Goal: Task Accomplishment & Management: Use online tool/utility

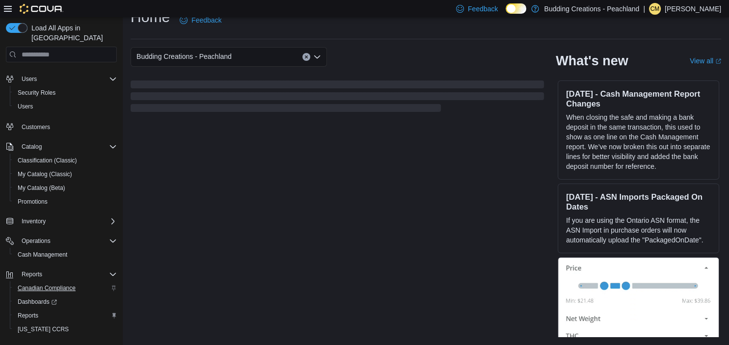
scroll to position [40, 0]
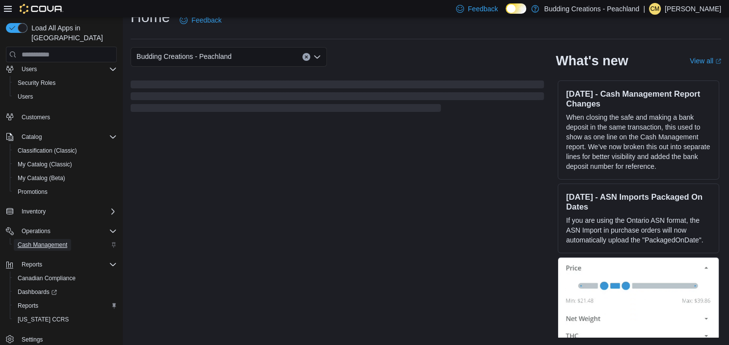
click at [42, 241] on span "Cash Management" at bounding box center [43, 245] width 50 height 8
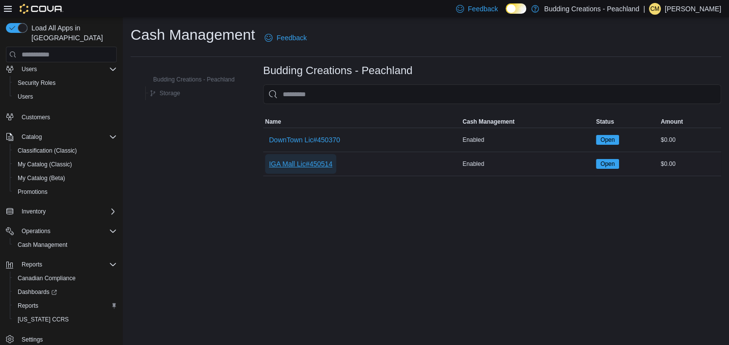
click at [288, 160] on span "IGA Mall Lic#450514" at bounding box center [300, 164] width 63 height 10
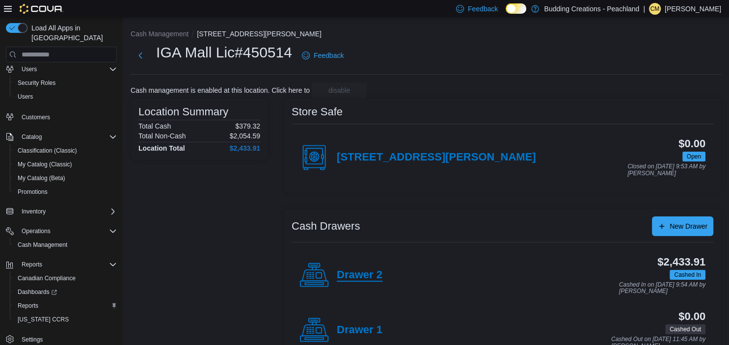
click at [364, 273] on h4 "Drawer 2" at bounding box center [360, 275] width 46 height 13
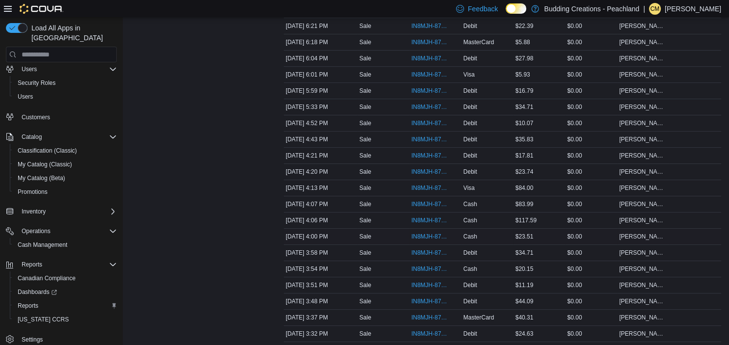
scroll to position [175, 0]
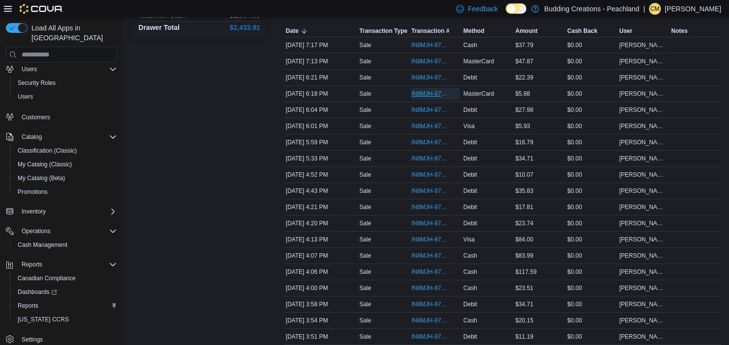
click at [425, 95] on span "IN8MJH-87808" at bounding box center [430, 94] width 38 height 8
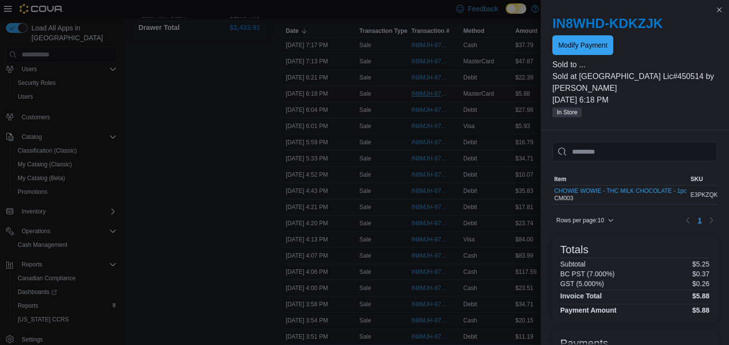
scroll to position [40, 0]
click at [593, 44] on span "Modify Payment" at bounding box center [582, 45] width 49 height 10
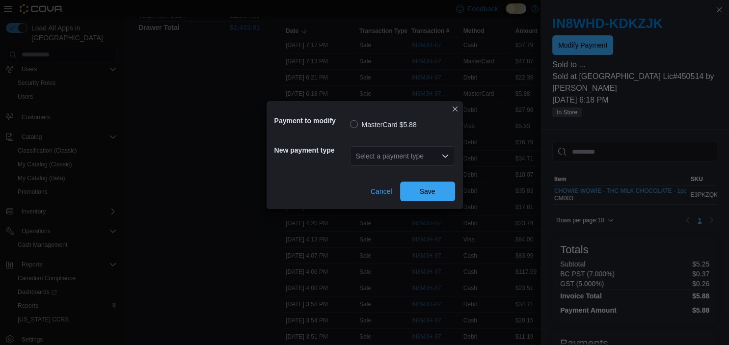
click at [445, 157] on icon "Open list of options" at bounding box center [445, 156] width 6 height 3
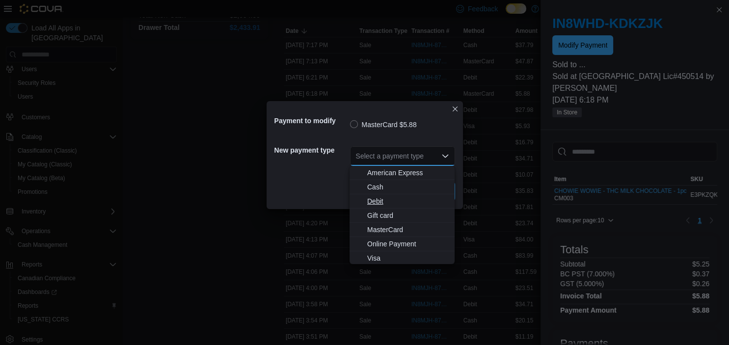
click at [379, 201] on span "Debit" at bounding box center [407, 201] width 81 height 10
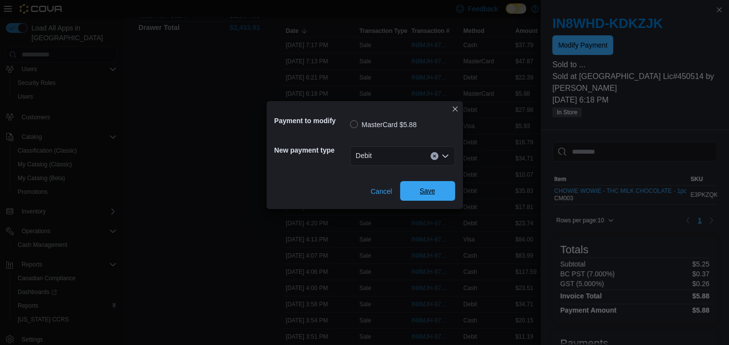
click at [427, 188] on span "Save" at bounding box center [428, 191] width 16 height 10
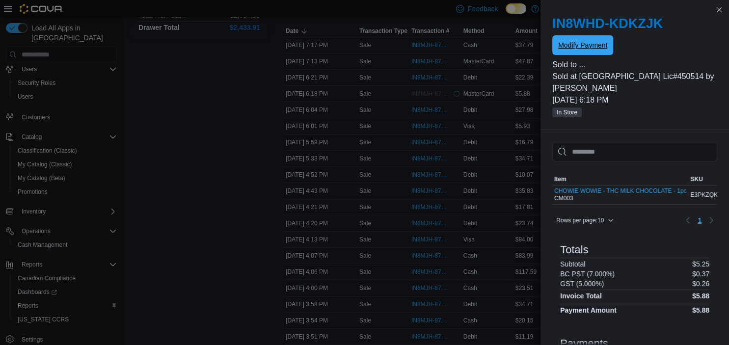
scroll to position [0, 0]
click at [717, 11] on button "Close this dialog" at bounding box center [719, 9] width 12 height 12
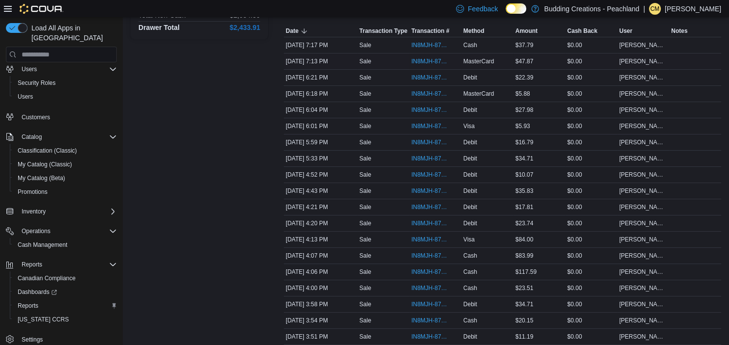
scroll to position [40, 0]
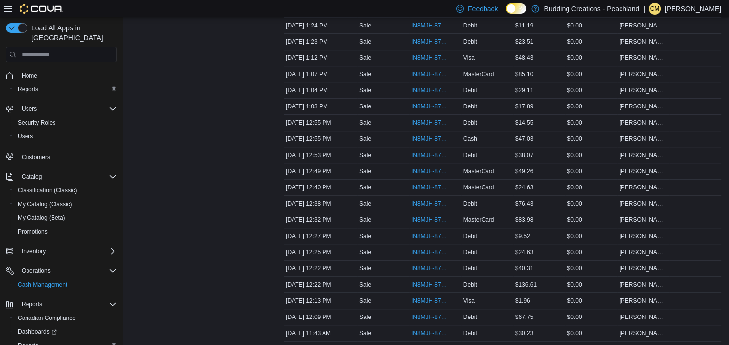
scroll to position [952, 0]
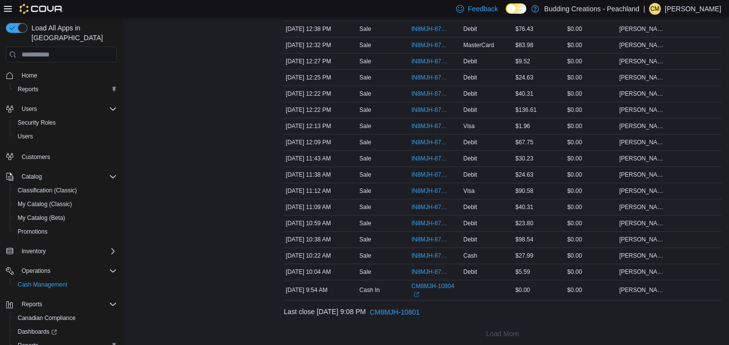
click at [509, 205] on div "Debit" at bounding box center [487, 207] width 52 height 12
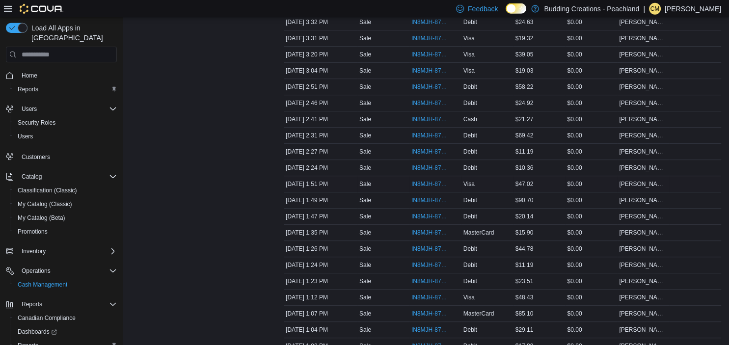
scroll to position [537, 0]
click at [433, 164] on span "IN8MJH-87781" at bounding box center [430, 168] width 38 height 8
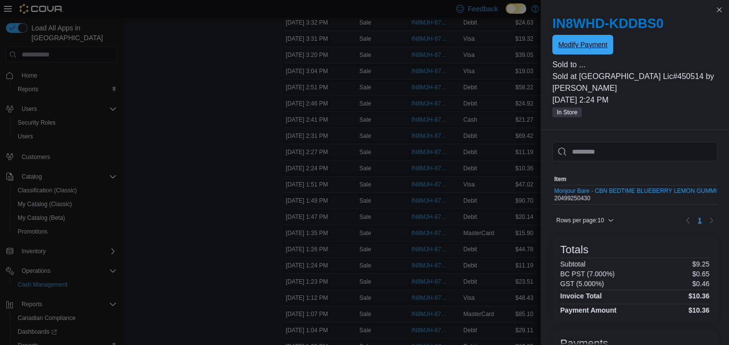
click at [586, 39] on span "Modify Payment" at bounding box center [582, 45] width 49 height 20
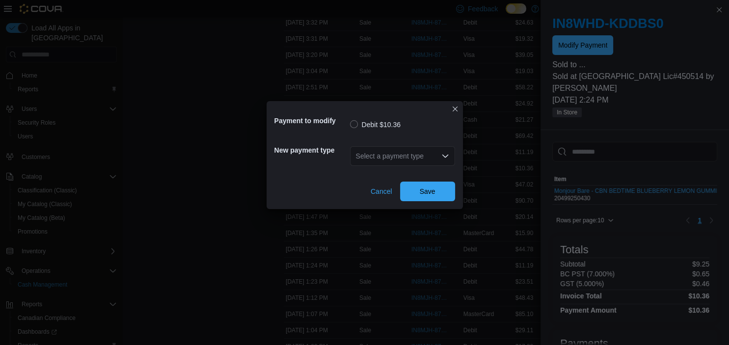
click at [414, 155] on div "Select a payment type" at bounding box center [402, 156] width 105 height 20
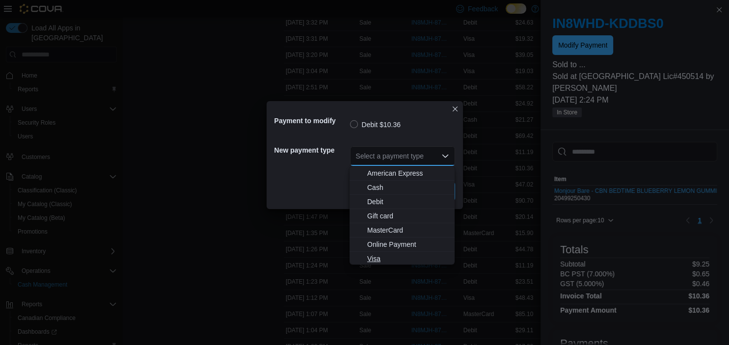
click at [372, 259] on span "Visa" at bounding box center [407, 259] width 81 height 10
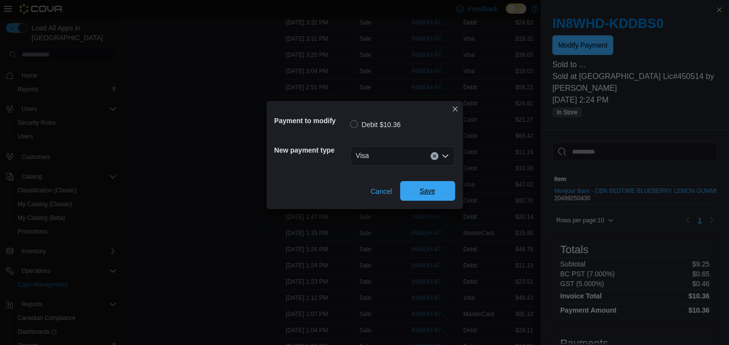
click at [422, 191] on span "Save" at bounding box center [428, 191] width 16 height 10
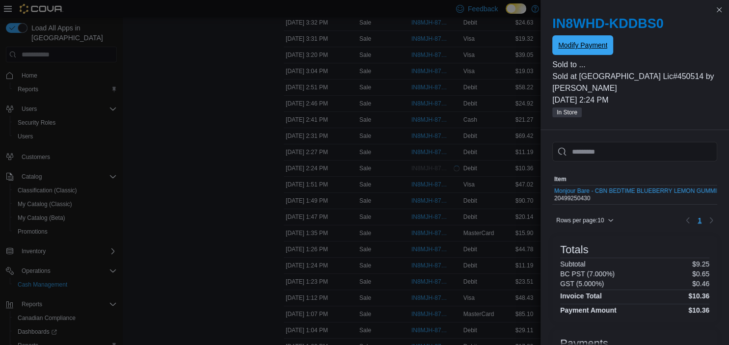
scroll to position [0, 0]
click at [716, 9] on button "Close this dialog" at bounding box center [719, 9] width 12 height 12
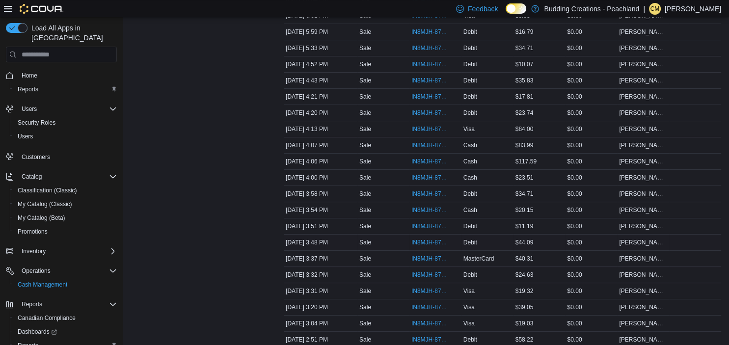
scroll to position [311, 0]
